Goal: Task Accomplishment & Management: Manage account settings

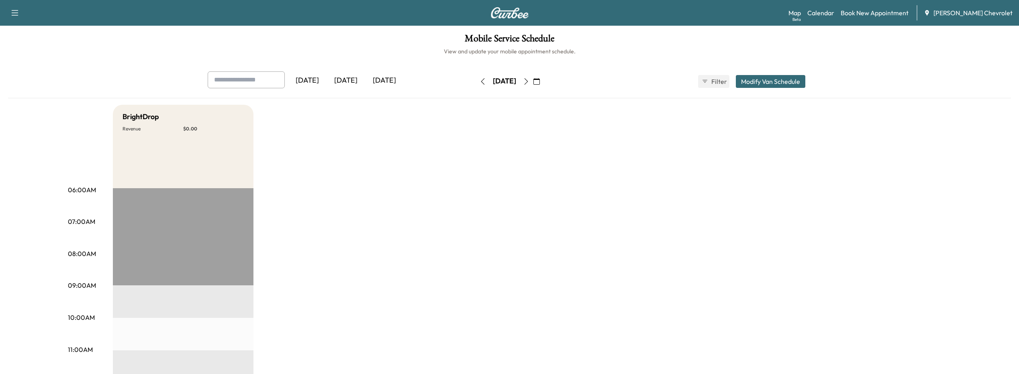
click at [377, 83] on div "[DATE]" at bounding box center [384, 81] width 39 height 18
click at [540, 80] on icon "button" at bounding box center [537, 81] width 6 height 6
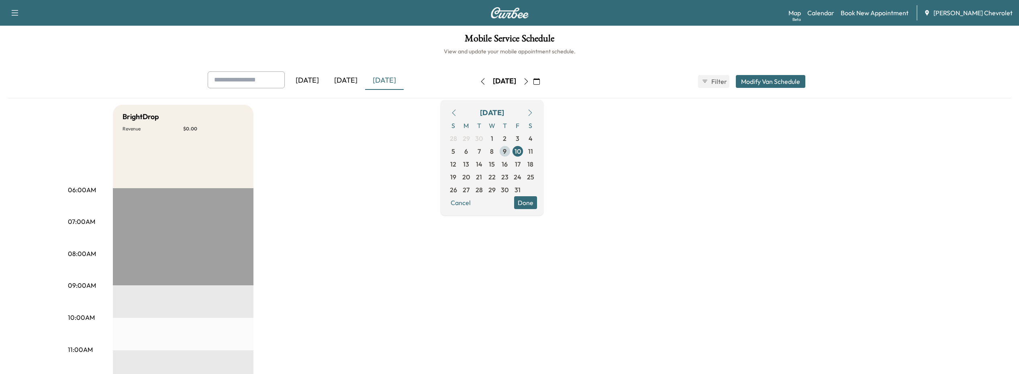
click at [507, 150] on span "9" at bounding box center [505, 152] width 4 height 10
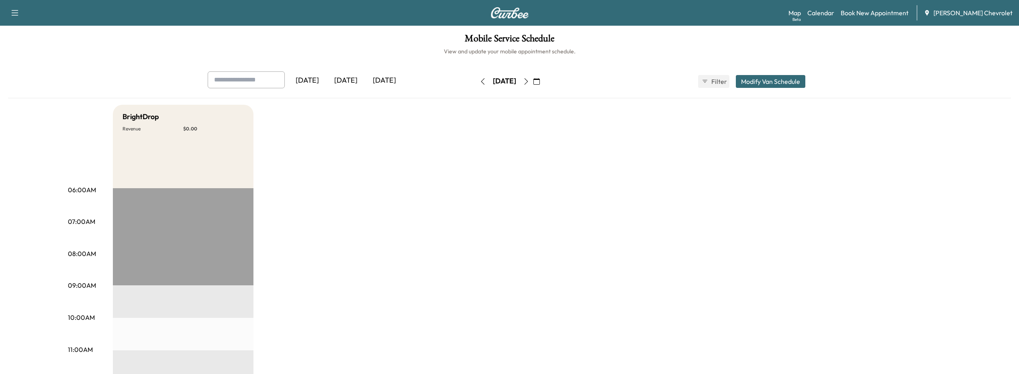
click at [540, 83] on icon "button" at bounding box center [537, 81] width 6 height 6
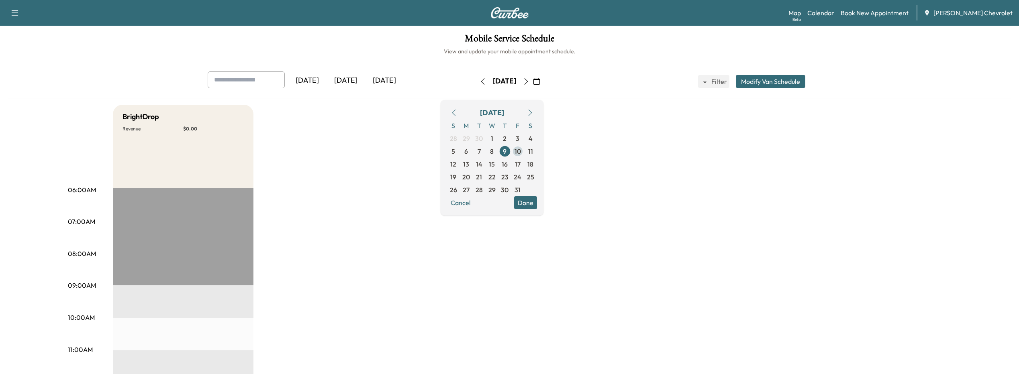
click at [521, 153] on span "10" at bounding box center [518, 152] width 6 height 10
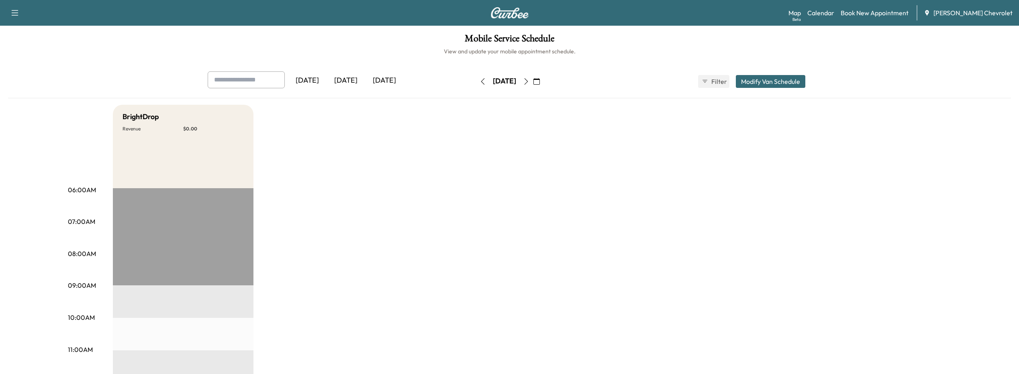
click at [540, 80] on icon "button" at bounding box center [537, 81] width 6 height 6
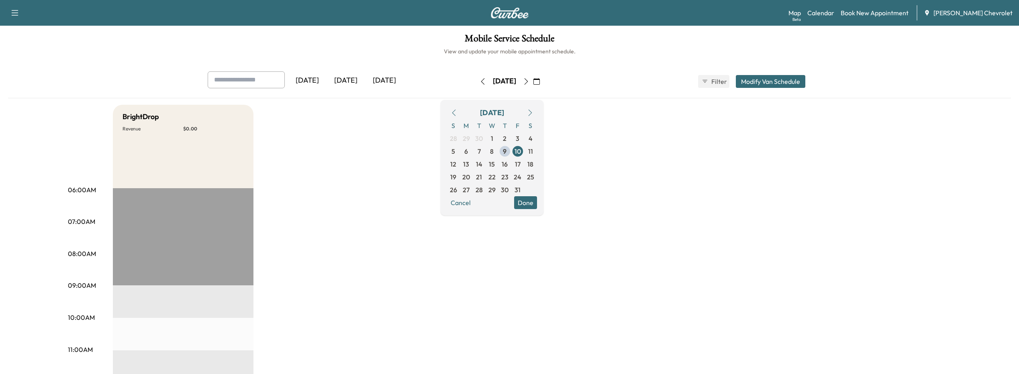
click at [473, 154] on span "6" at bounding box center [466, 151] width 13 height 13
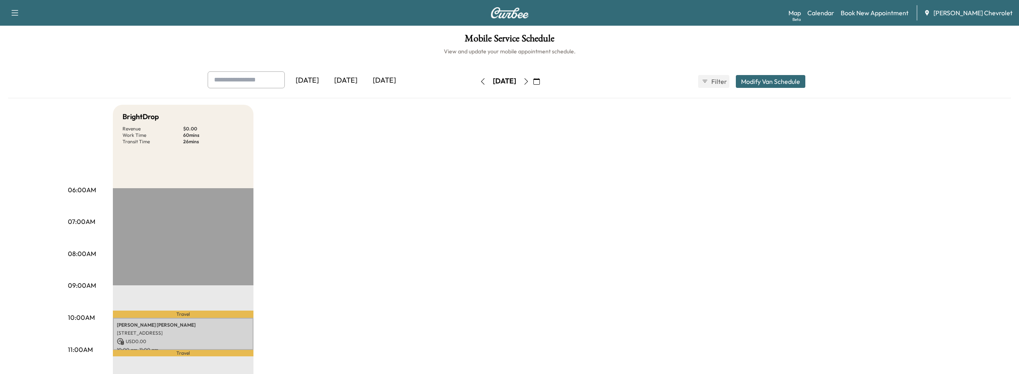
click at [544, 84] on button "button" at bounding box center [537, 81] width 14 height 13
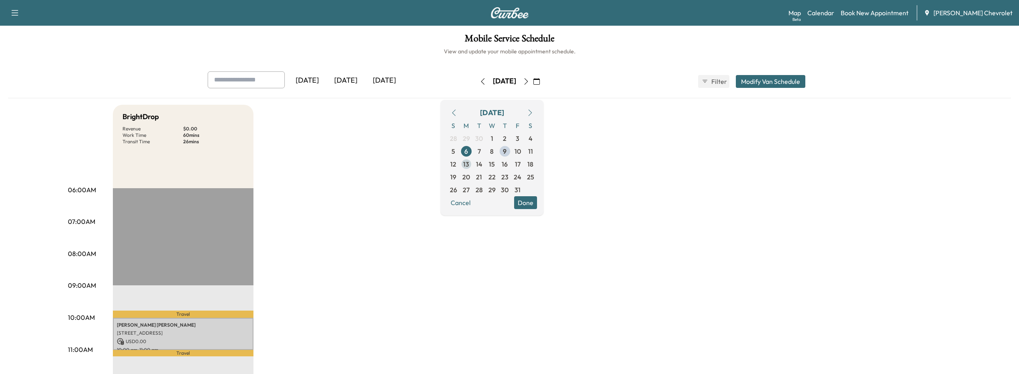
click at [469, 168] on span "13" at bounding box center [466, 165] width 6 height 10
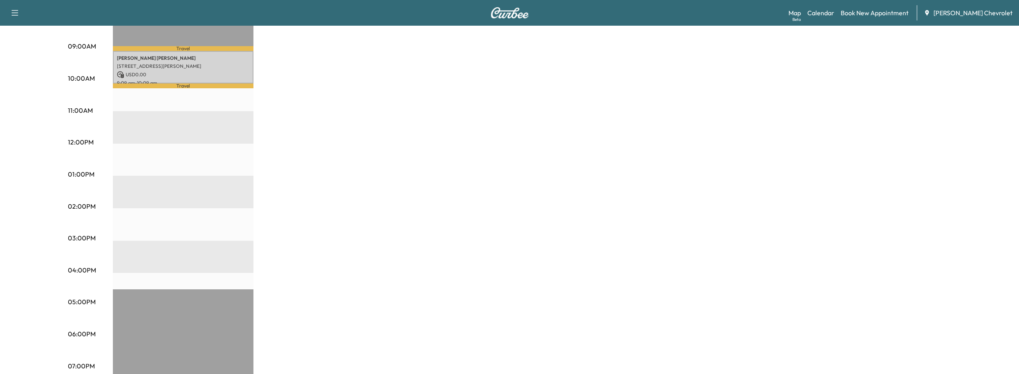
scroll to position [180, 0]
